Goal: Task Accomplishment & Management: Use online tool/utility

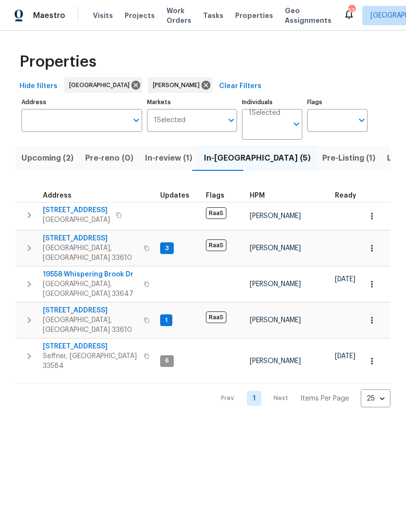
click at [54, 270] on span "19558 Whispering Brook Dr" at bounding box center [90, 275] width 95 height 10
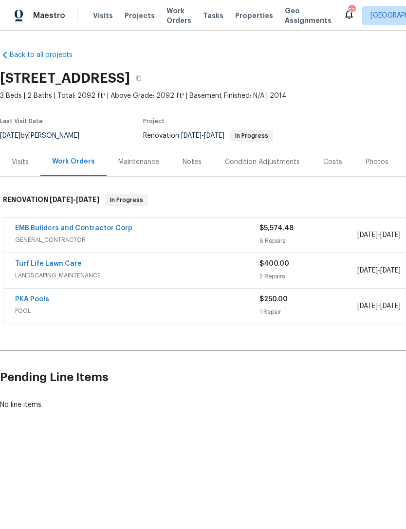
click at [26, 228] on link "EMB Builders and Contractor Corp" at bounding box center [73, 228] width 117 height 7
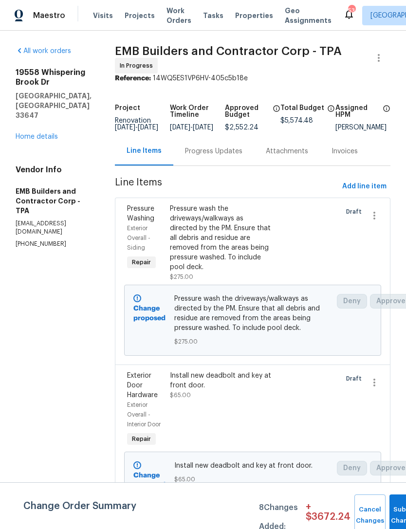
click at [198, 261] on div "Pressure wash the driveways/walkways as directed by the PM. Ensure that all deb…" at bounding box center [220, 238] width 101 height 68
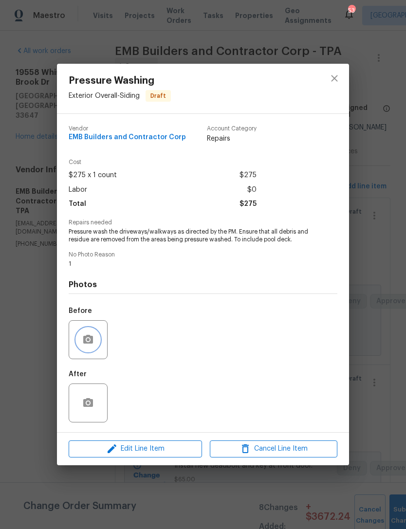
click at [81, 350] on button "button" at bounding box center [87, 339] width 23 height 23
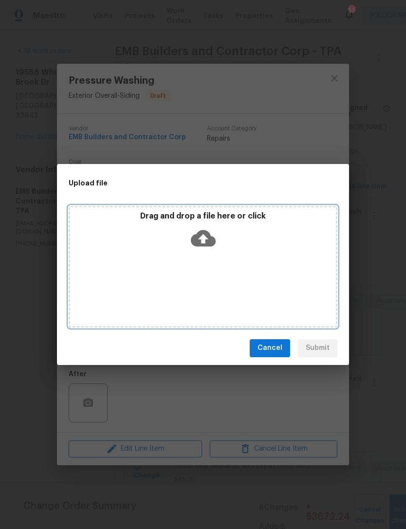
click at [147, 222] on div "Drag and drop a file here or click" at bounding box center [203, 232] width 266 height 42
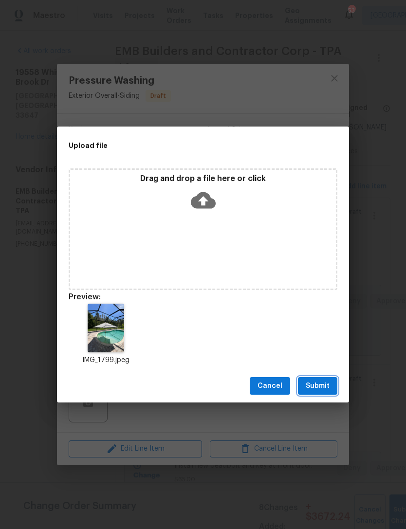
click at [323, 388] on span "Submit" at bounding box center [318, 386] width 24 height 12
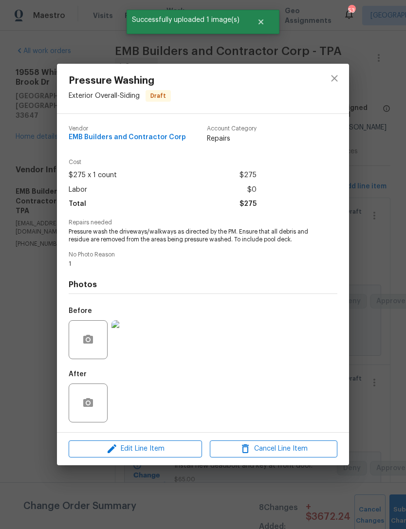
click at [35, 258] on div "Pressure Washing Exterior Overall - Siding Draft Vendor EMB Builders and Contra…" at bounding box center [203, 264] width 406 height 529
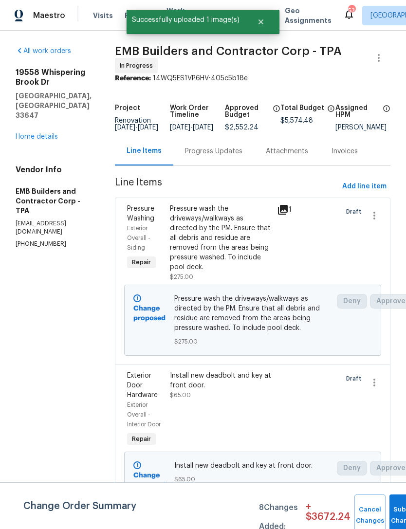
click at [170, 392] on span "$65.00" at bounding box center [180, 395] width 21 height 6
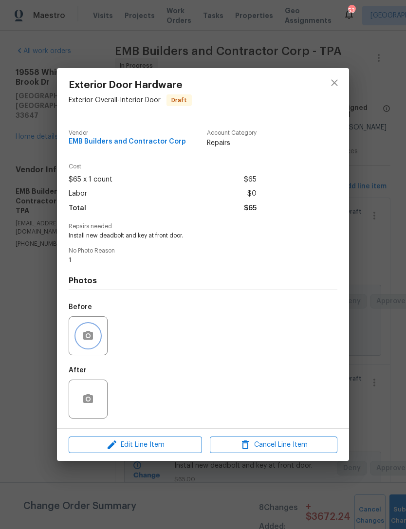
click at [86, 326] on button "button" at bounding box center [87, 335] width 23 height 23
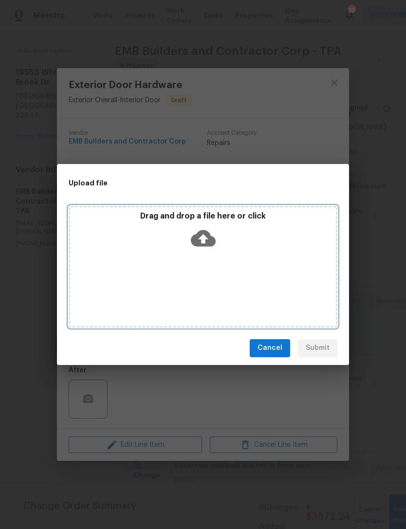
click at [152, 221] on p "Drag and drop a file here or click" at bounding box center [203, 216] width 266 height 10
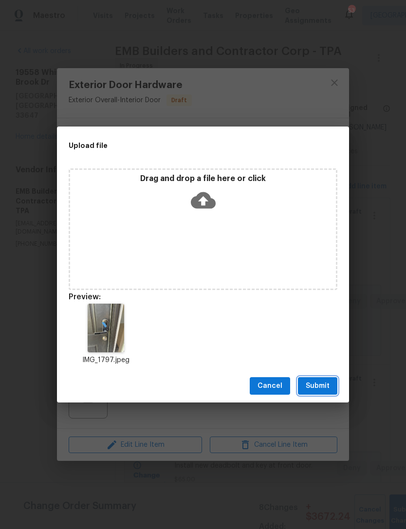
click at [309, 394] on button "Submit" at bounding box center [317, 386] width 39 height 18
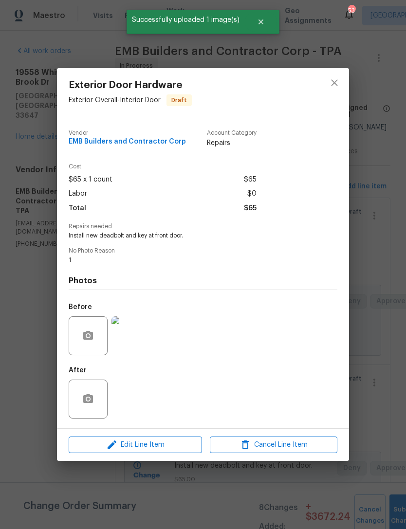
click at [30, 242] on div "Exterior Door Hardware Exterior Overall - Interior Door Draft Vendor EMB Builde…" at bounding box center [203, 264] width 406 height 529
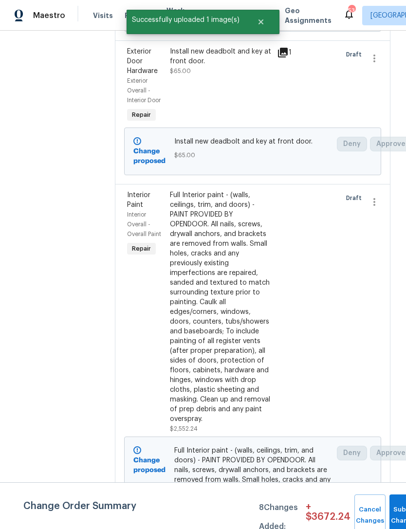
scroll to position [324, 0]
click at [177, 289] on div "Full Interior paint - (walls, ceilings, trim, and doors) - PAINT PROVIDED BY OP…" at bounding box center [220, 307] width 101 height 234
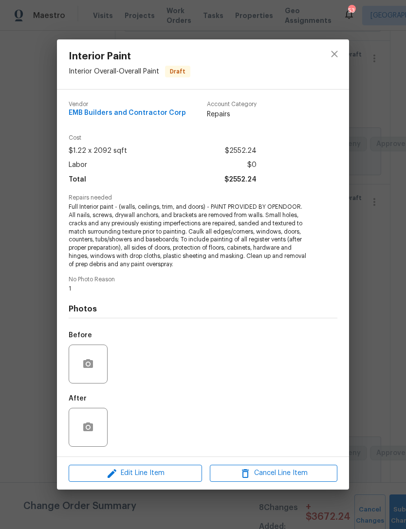
click at [126, 300] on div "Photos Before After" at bounding box center [203, 373] width 269 height 160
click at [40, 239] on div "Interior Paint Interior Overall - Overall Paint Draft Vendor EMB Builders and C…" at bounding box center [203, 264] width 406 height 529
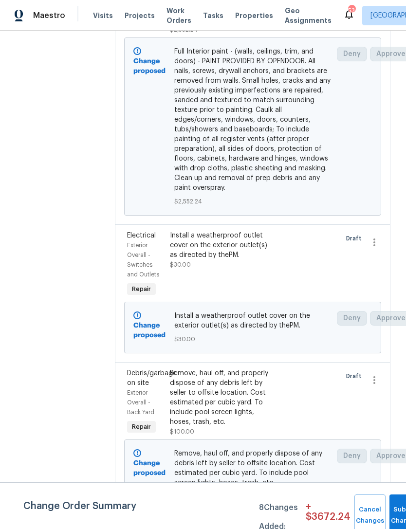
scroll to position [730, 0]
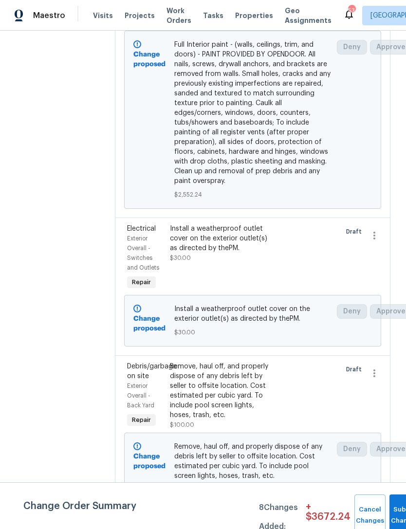
click at [167, 221] on div "Install a weatherproof outlet cover on the exterior outlet(s) as directed by th…" at bounding box center [220, 258] width 107 height 74
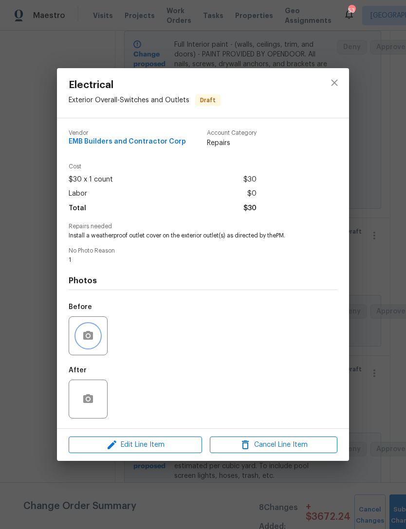
click at [86, 331] on button "button" at bounding box center [87, 335] width 23 height 23
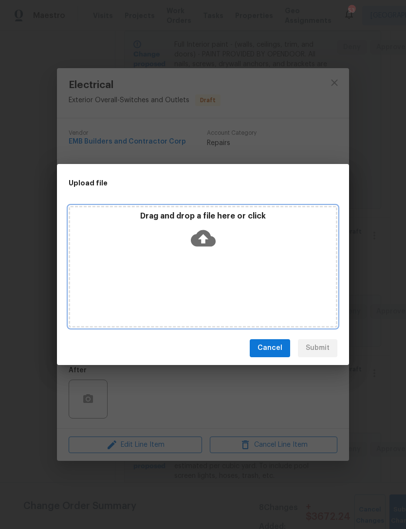
click at [152, 221] on p "Drag and drop a file here or click" at bounding box center [203, 216] width 266 height 10
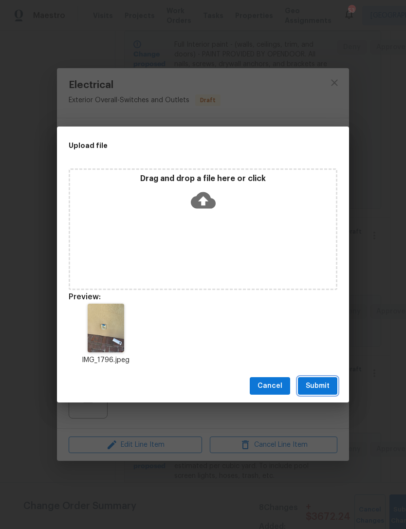
click at [313, 389] on span "Submit" at bounding box center [318, 386] width 24 height 12
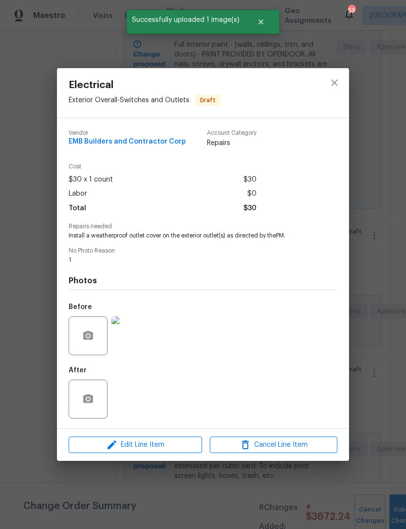
click at [39, 188] on div "Electrical Exterior Overall - Switches and Outlets Draft Vendor EMB Builders an…" at bounding box center [203, 264] width 406 height 529
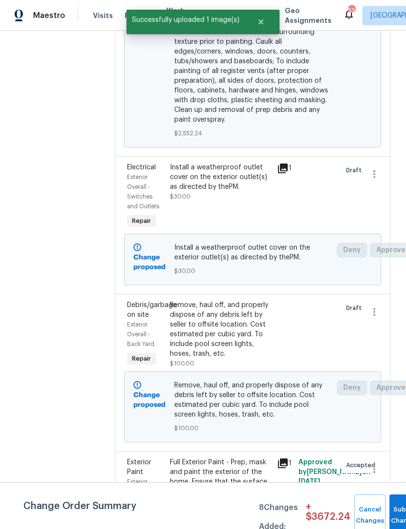
scroll to position [791, 0]
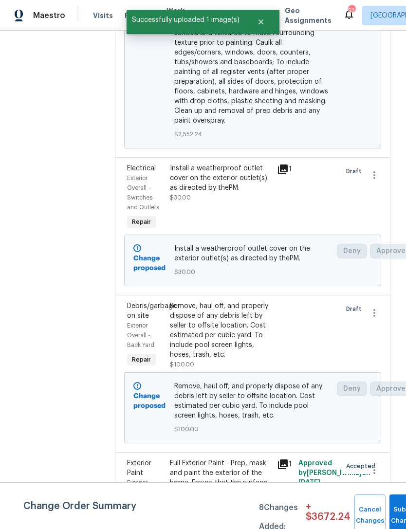
click at [176, 301] on div "Remove, haul off, and properly dispose of any debris left by seller to offsite …" at bounding box center [220, 330] width 101 height 58
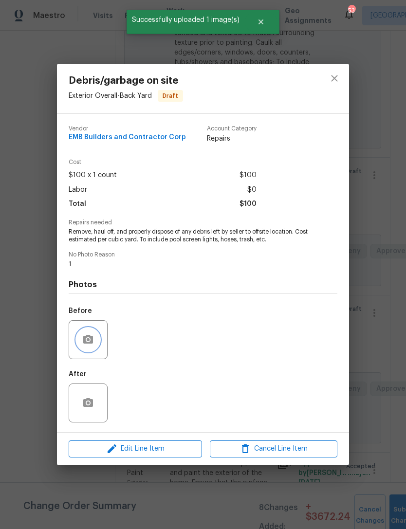
click at [82, 341] on button "button" at bounding box center [87, 339] width 23 height 23
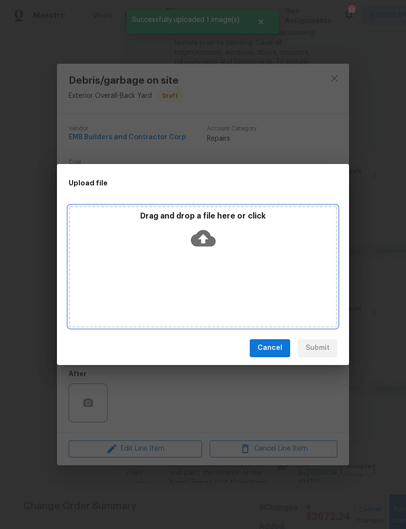
click at [157, 221] on p "Drag and drop a file here or click" at bounding box center [203, 216] width 266 height 10
